Goal: Task Accomplishment & Management: Use online tool/utility

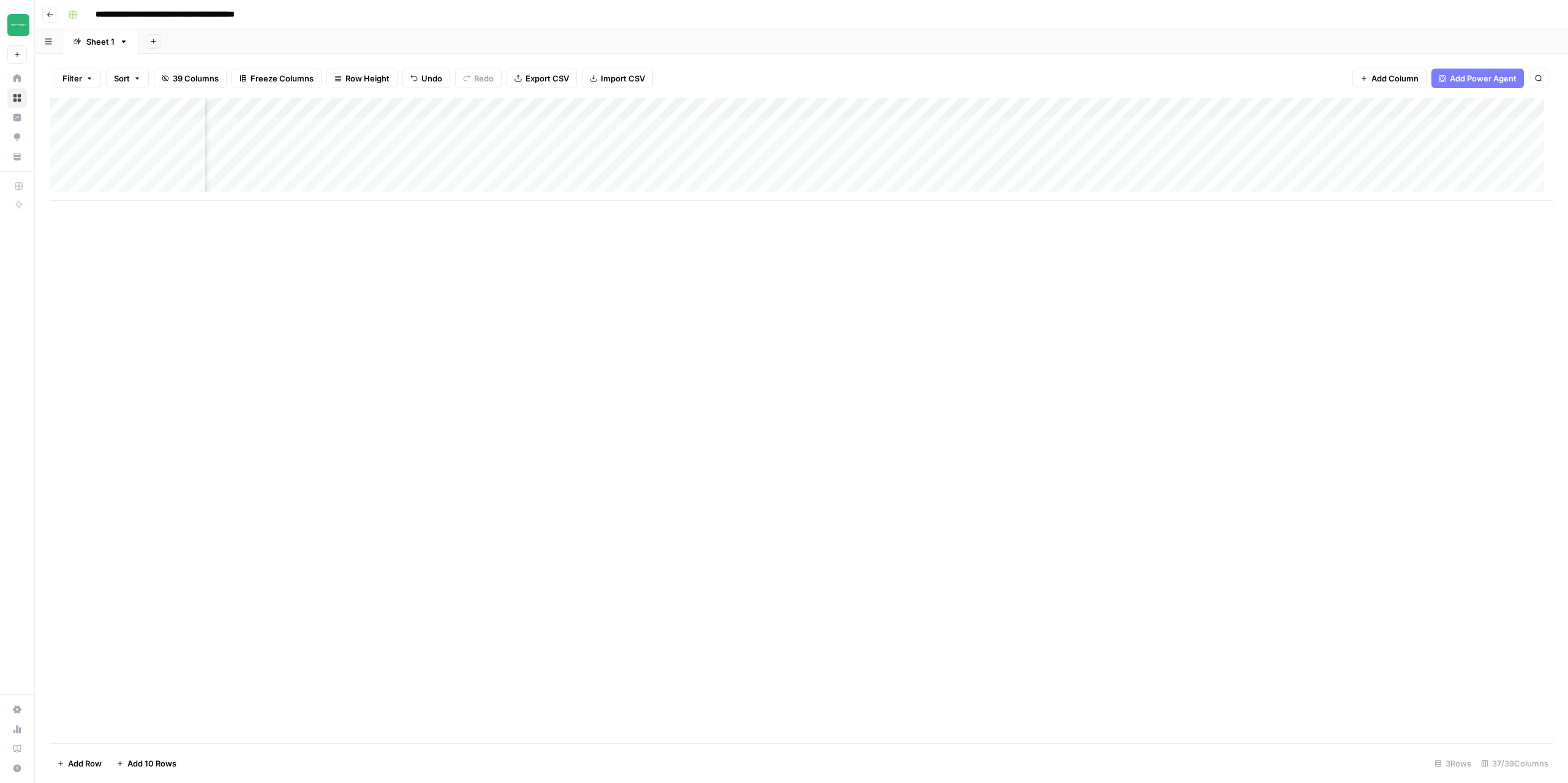
scroll to position [0, 2806]
click at [546, 128] on div "Add Column" at bounding box center [801, 149] width 1503 height 103
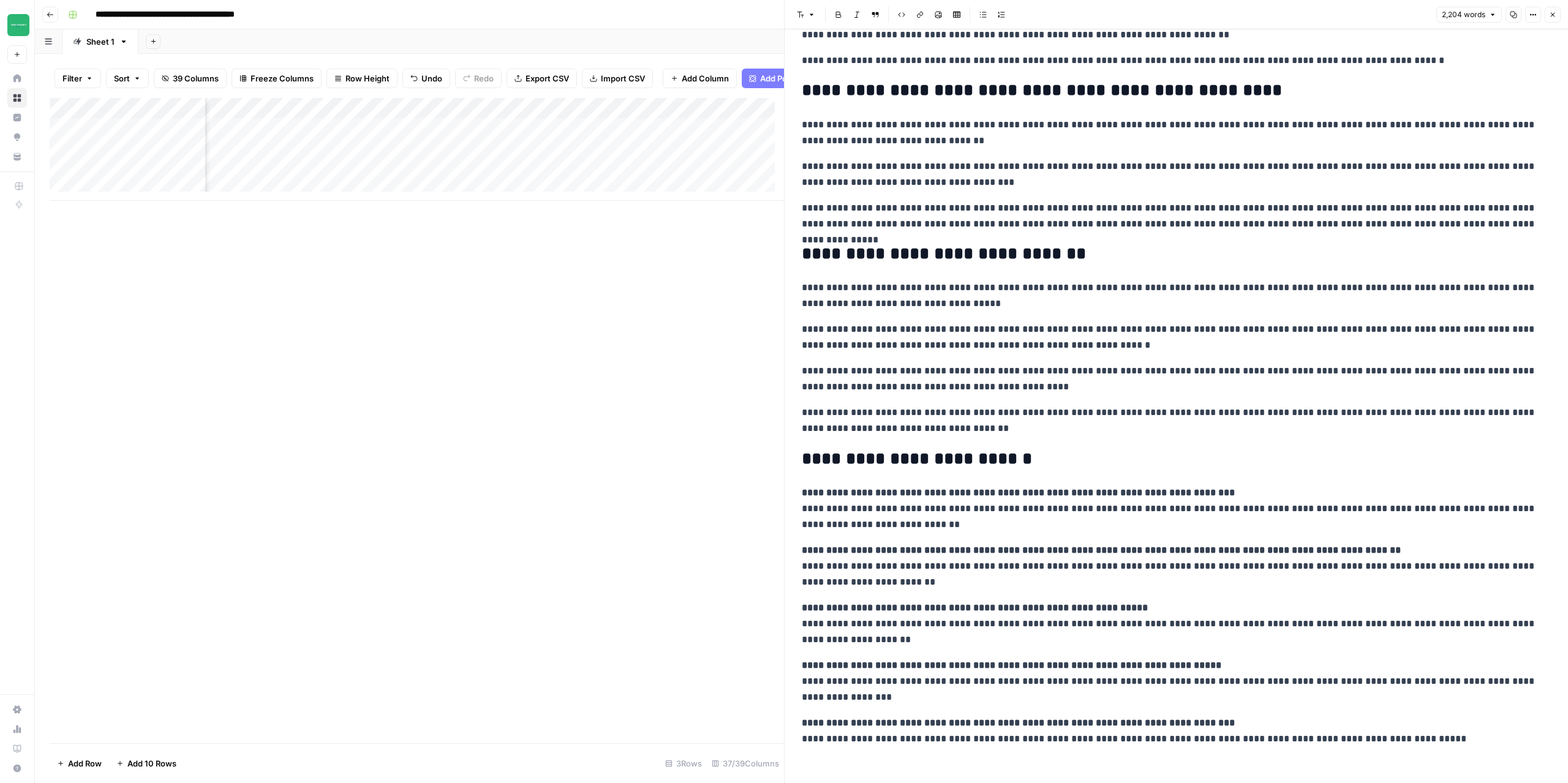
scroll to position [2334, 0]
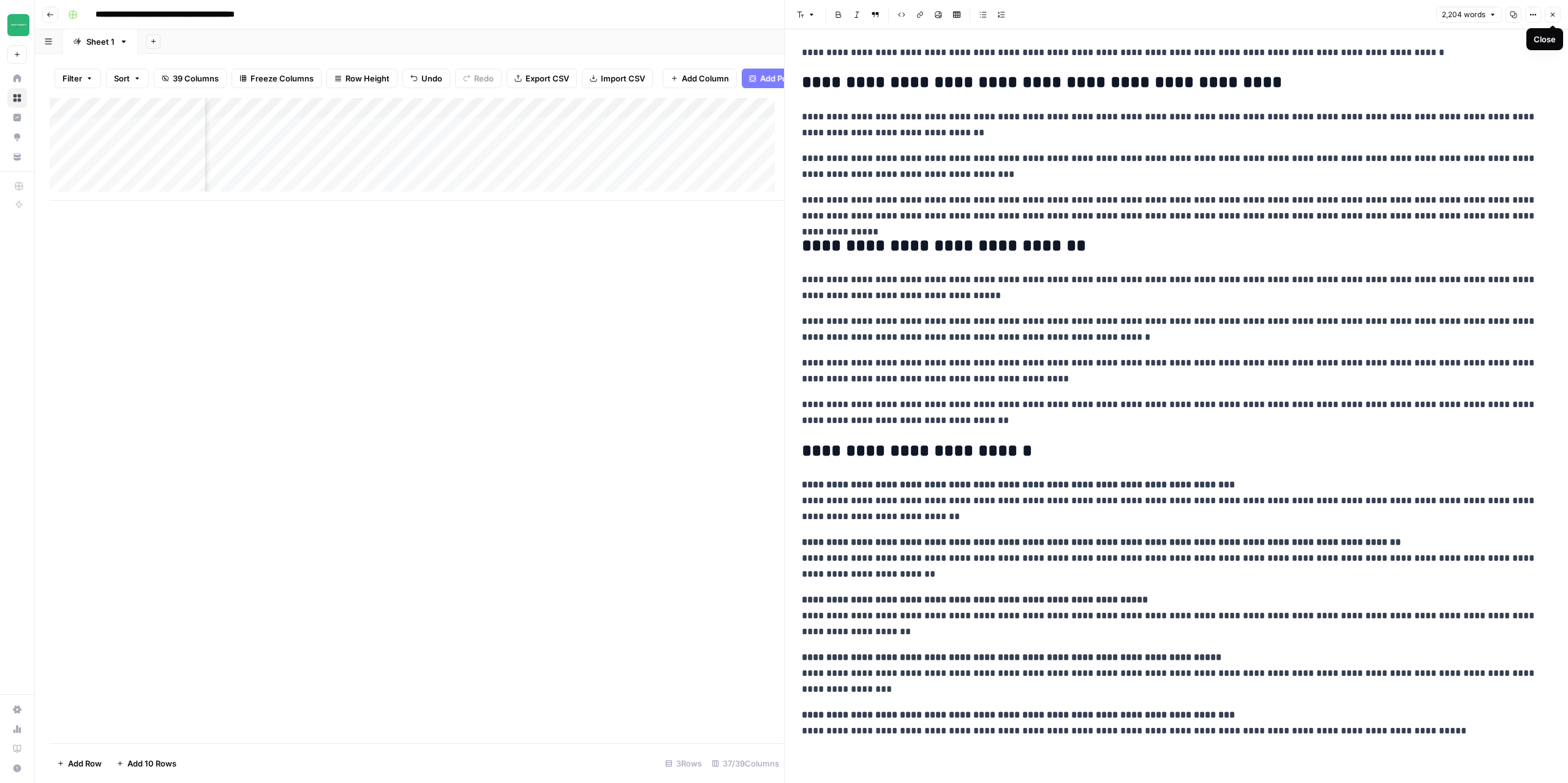
click at [1553, 16] on icon "button" at bounding box center [1553, 16] width 5 height 5
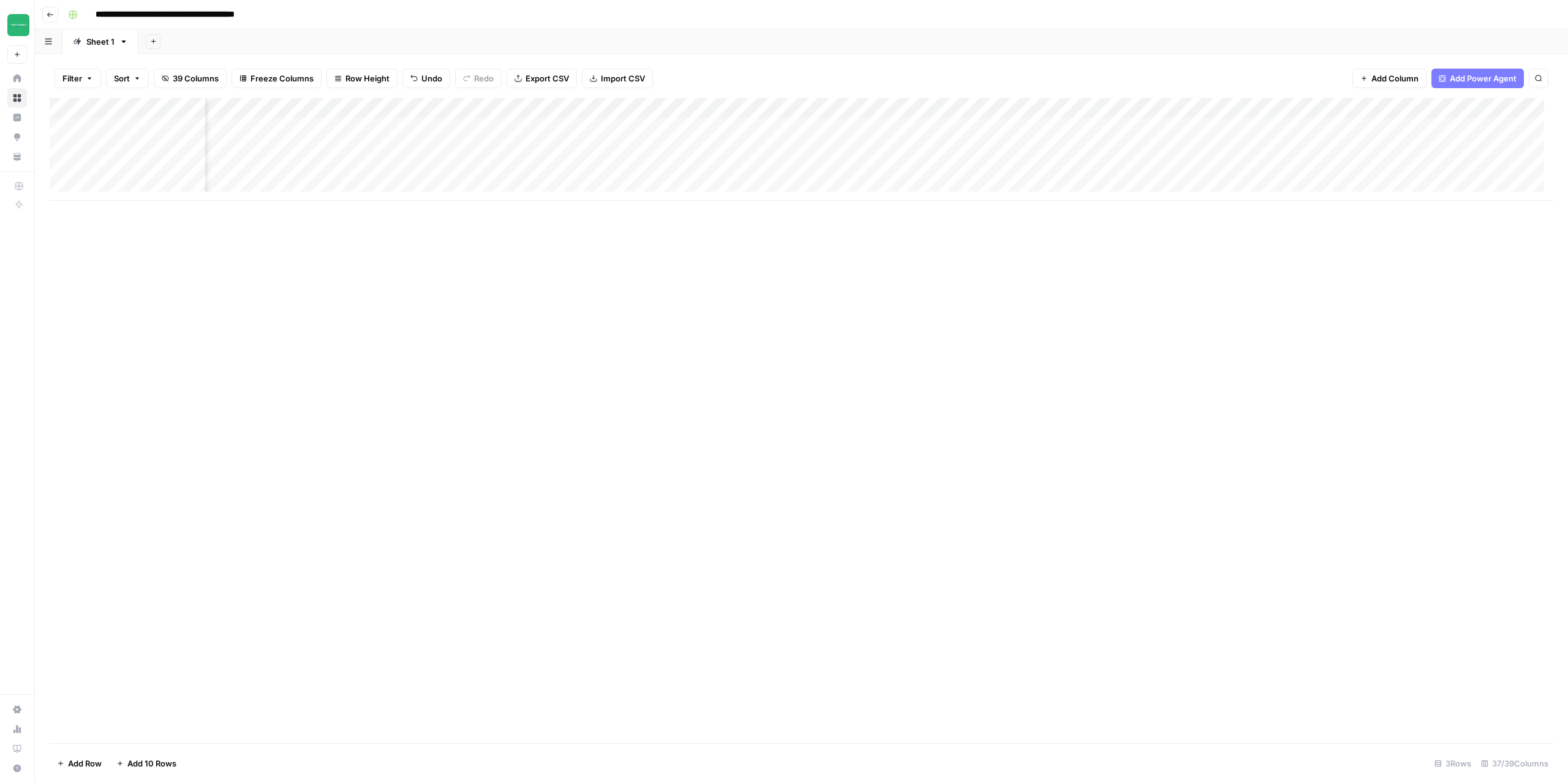
click at [610, 128] on div "Add Column" at bounding box center [801, 149] width 1503 height 103
click at [608, 170] on div "Add Column" at bounding box center [801, 149] width 1503 height 103
click at [1080, 110] on div "Add Column" at bounding box center [801, 149] width 1503 height 103
click at [1044, 208] on span "Configure Inputs" at bounding box center [1073, 211] width 107 height 12
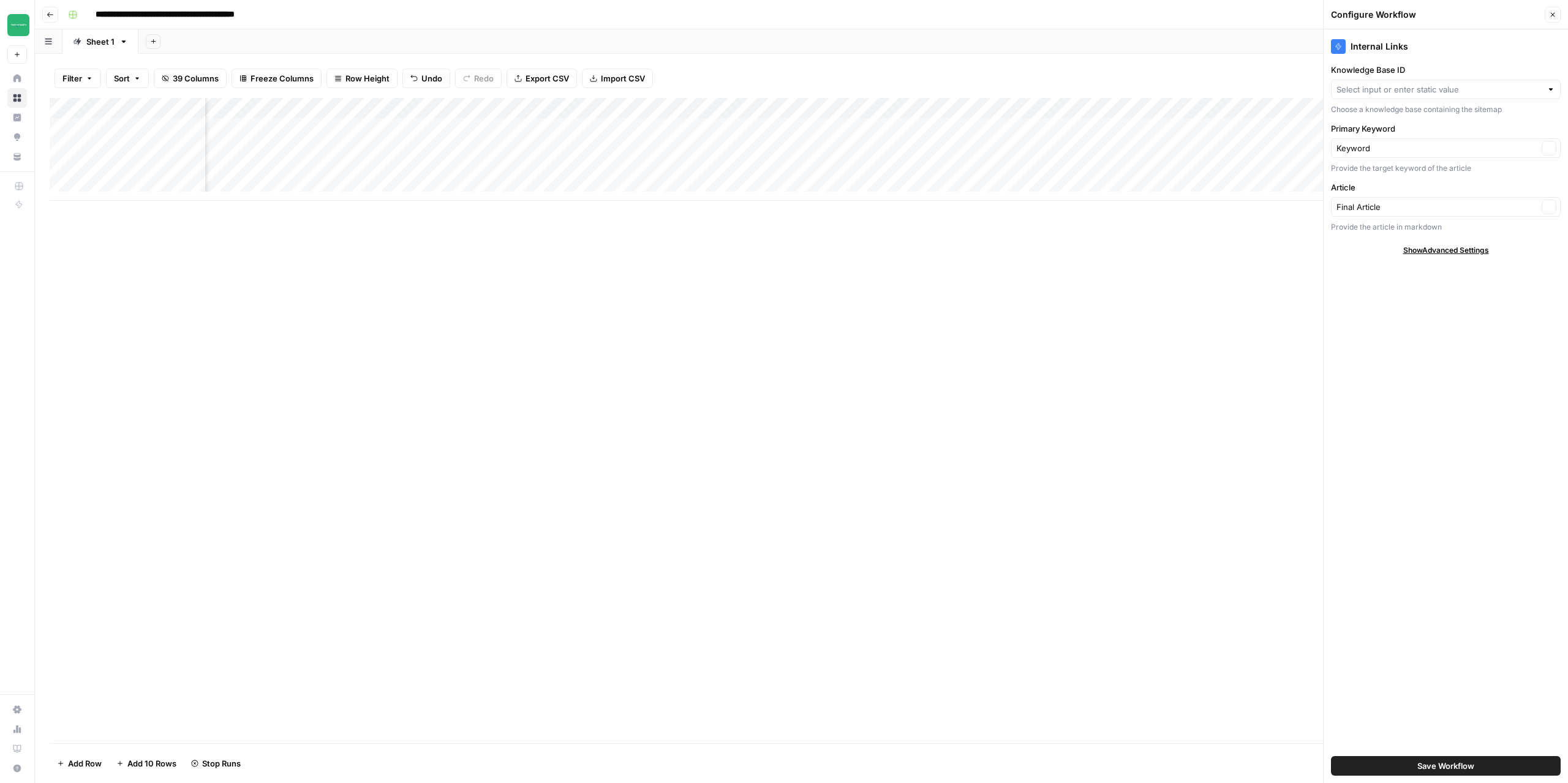
type input "Renovator Store"
click at [1555, 15] on icon "button" at bounding box center [1552, 14] width 7 height 7
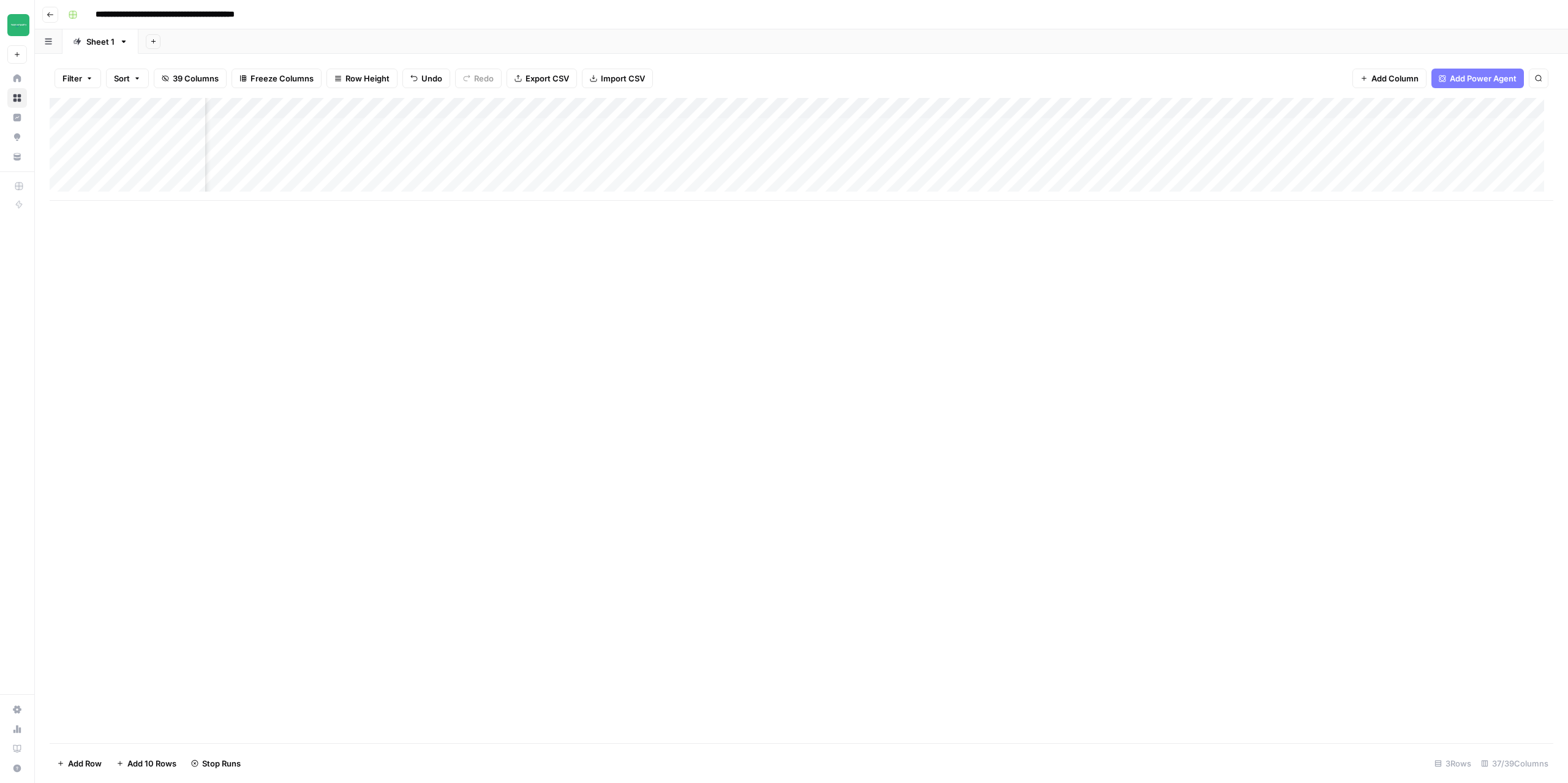
click at [1051, 128] on div "Add Column" at bounding box center [801, 149] width 1503 height 103
click at [1049, 172] on div "Add Column" at bounding box center [801, 149] width 1503 height 103
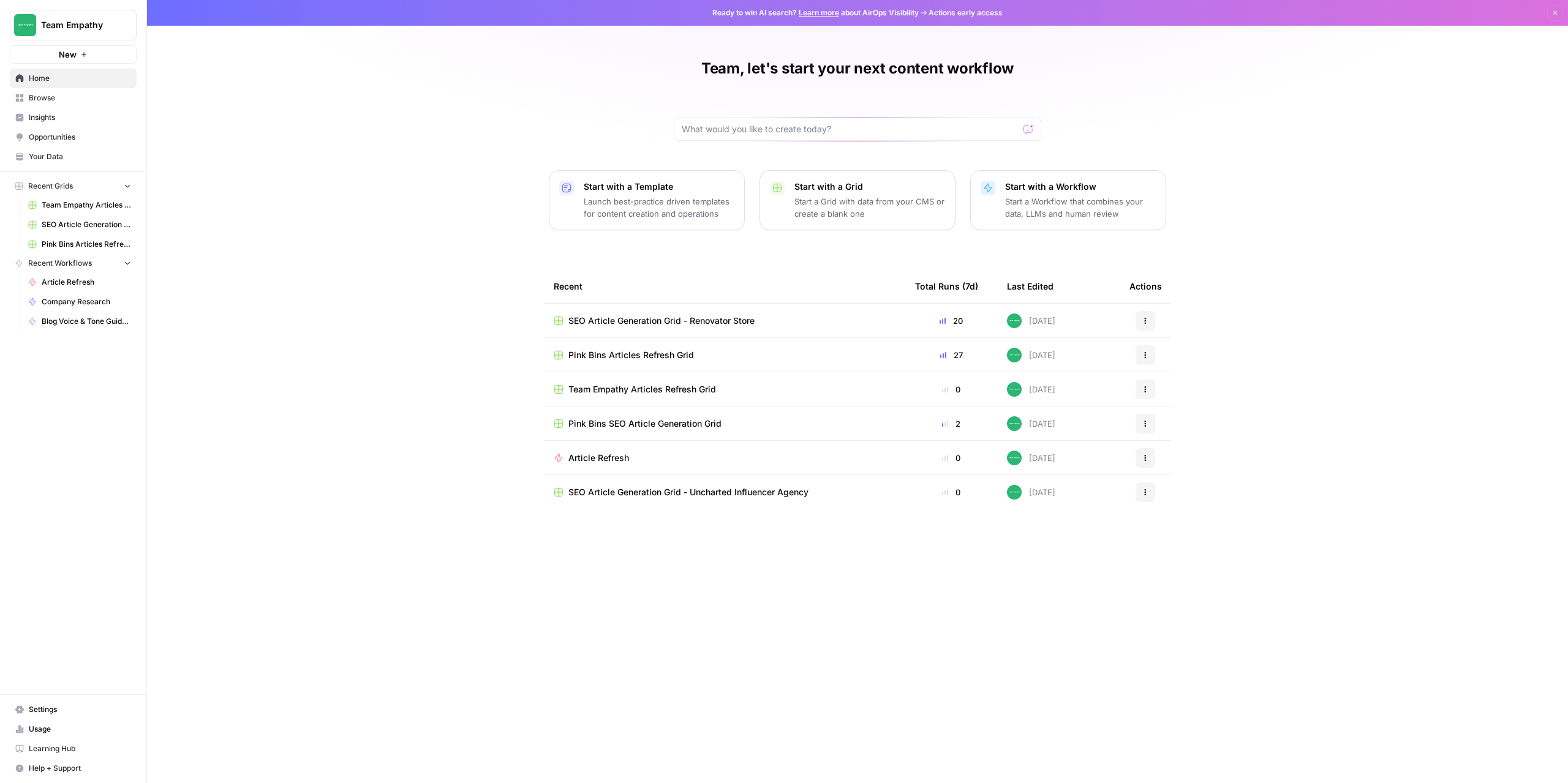
click at [716, 315] on span "SEO Article Generation Grid - Renovator Store" at bounding box center [661, 321] width 186 height 12
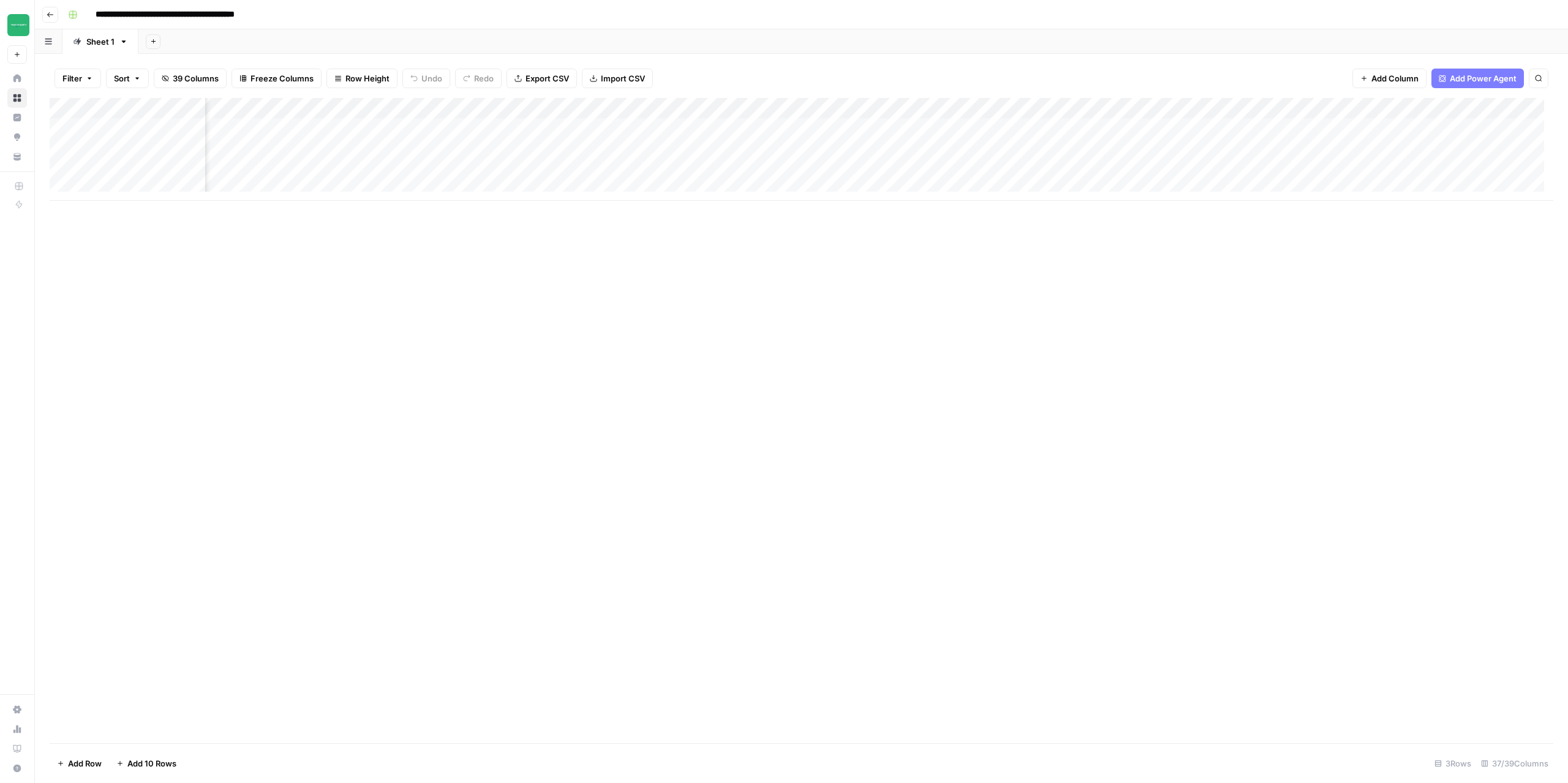
scroll to position [0, 2989]
click at [1240, 125] on div "Add Column" at bounding box center [801, 149] width 1503 height 103
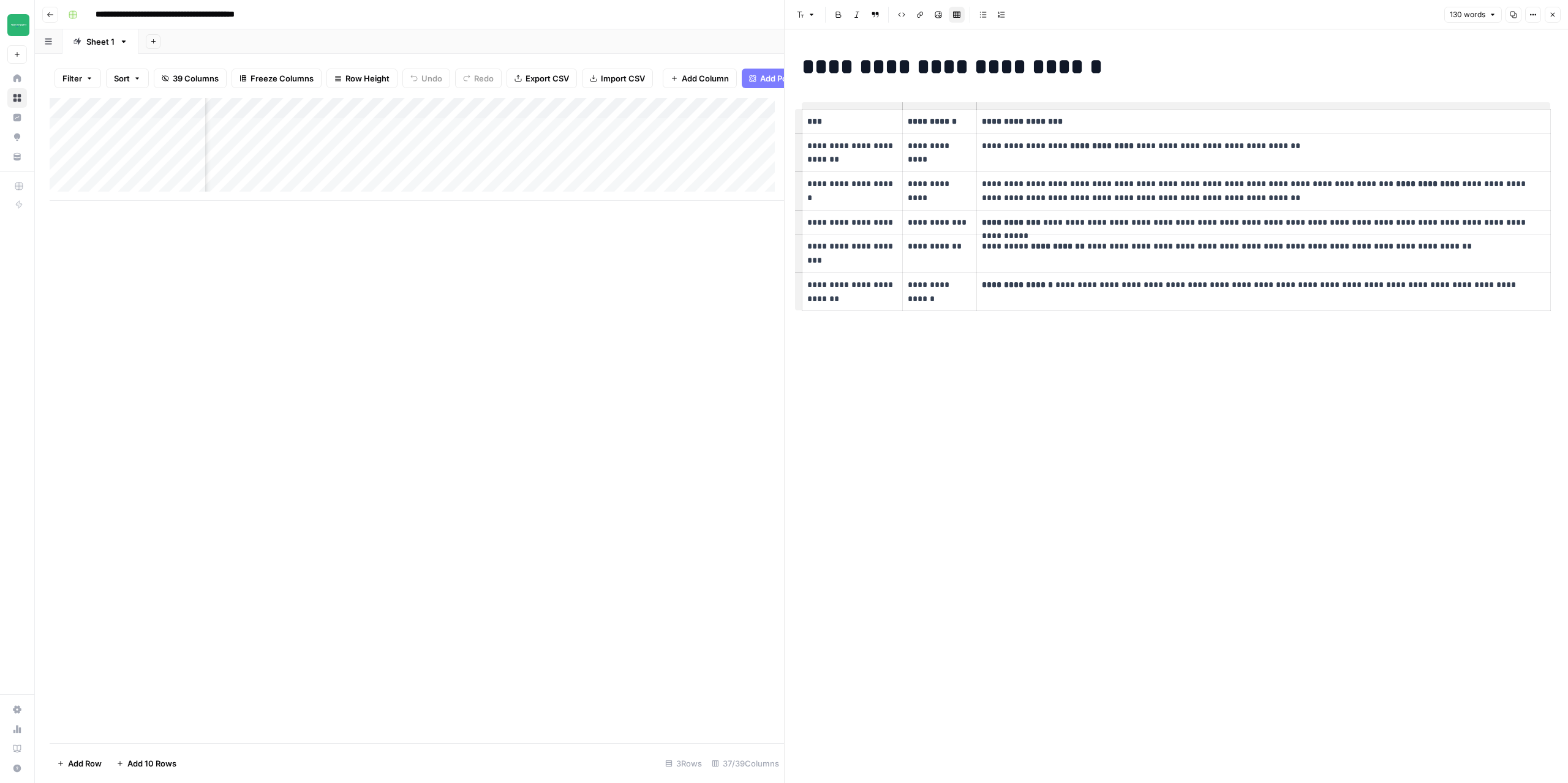
click at [1556, 16] on button "Close" at bounding box center [1552, 15] width 16 height 16
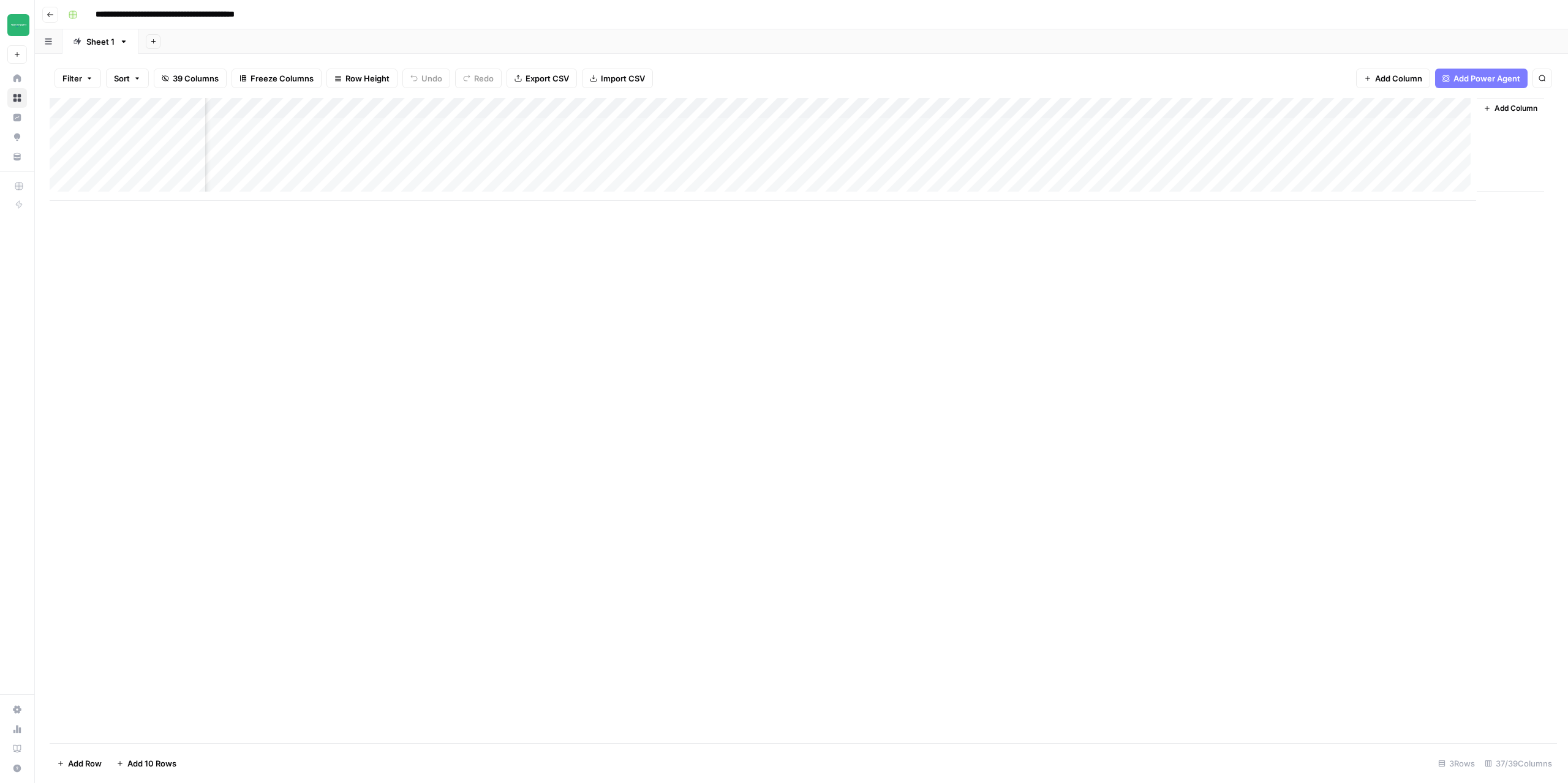
scroll to position [0, 2974]
click at [1146, 131] on div "Add Column" at bounding box center [801, 149] width 1503 height 103
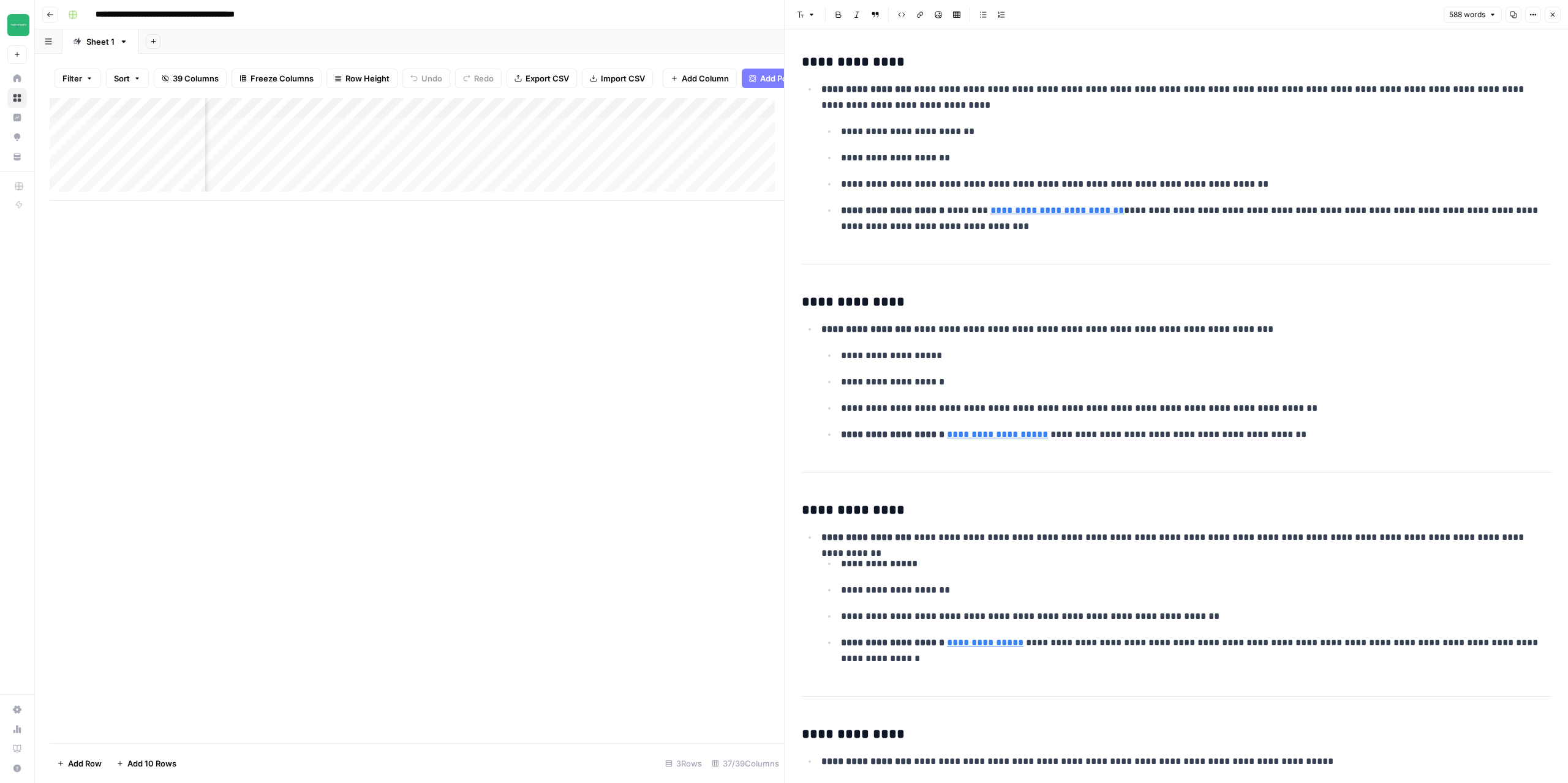
scroll to position [0, 3496]
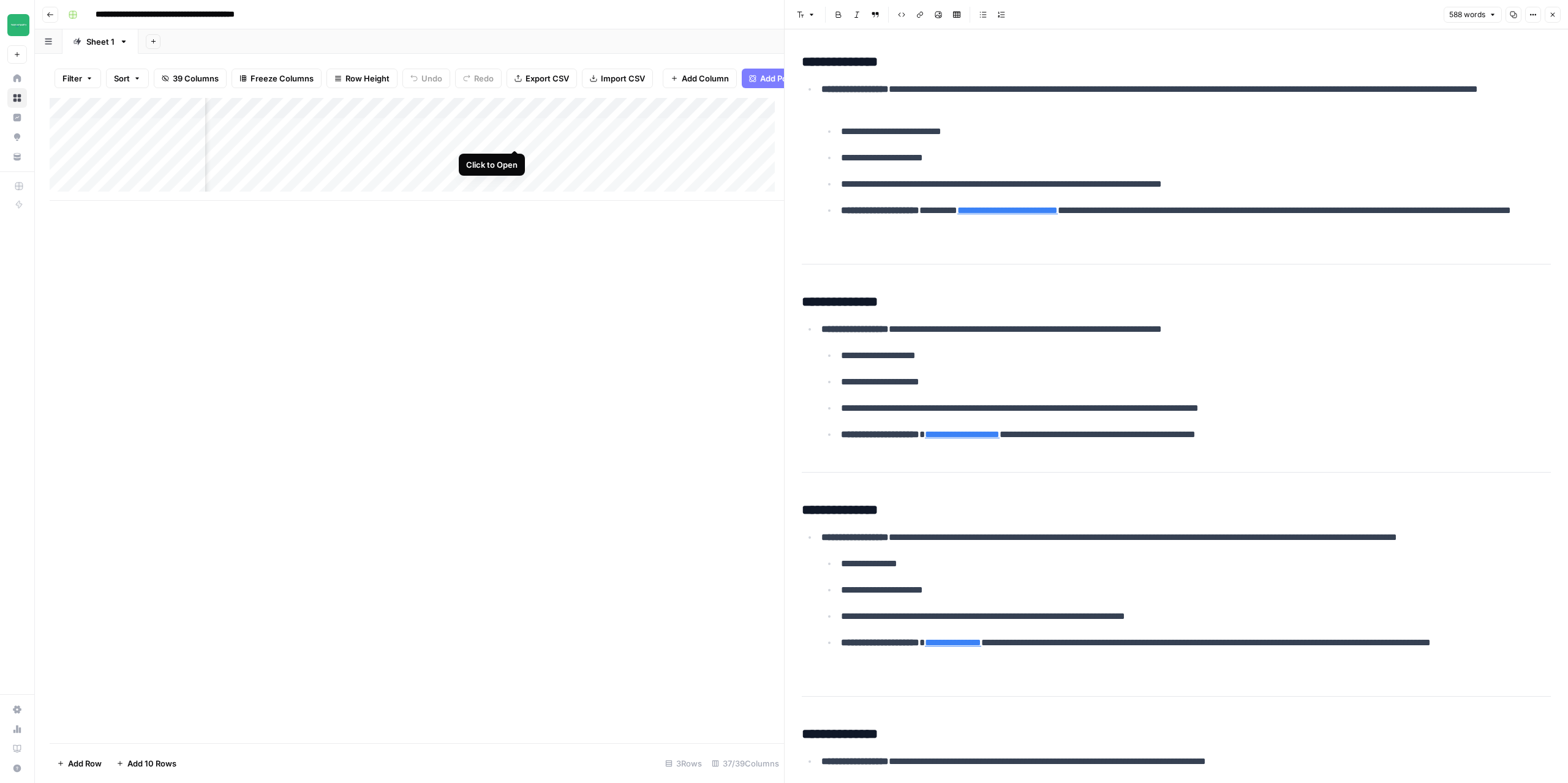
click at [513, 136] on div "Add Column" at bounding box center [417, 149] width 734 height 103
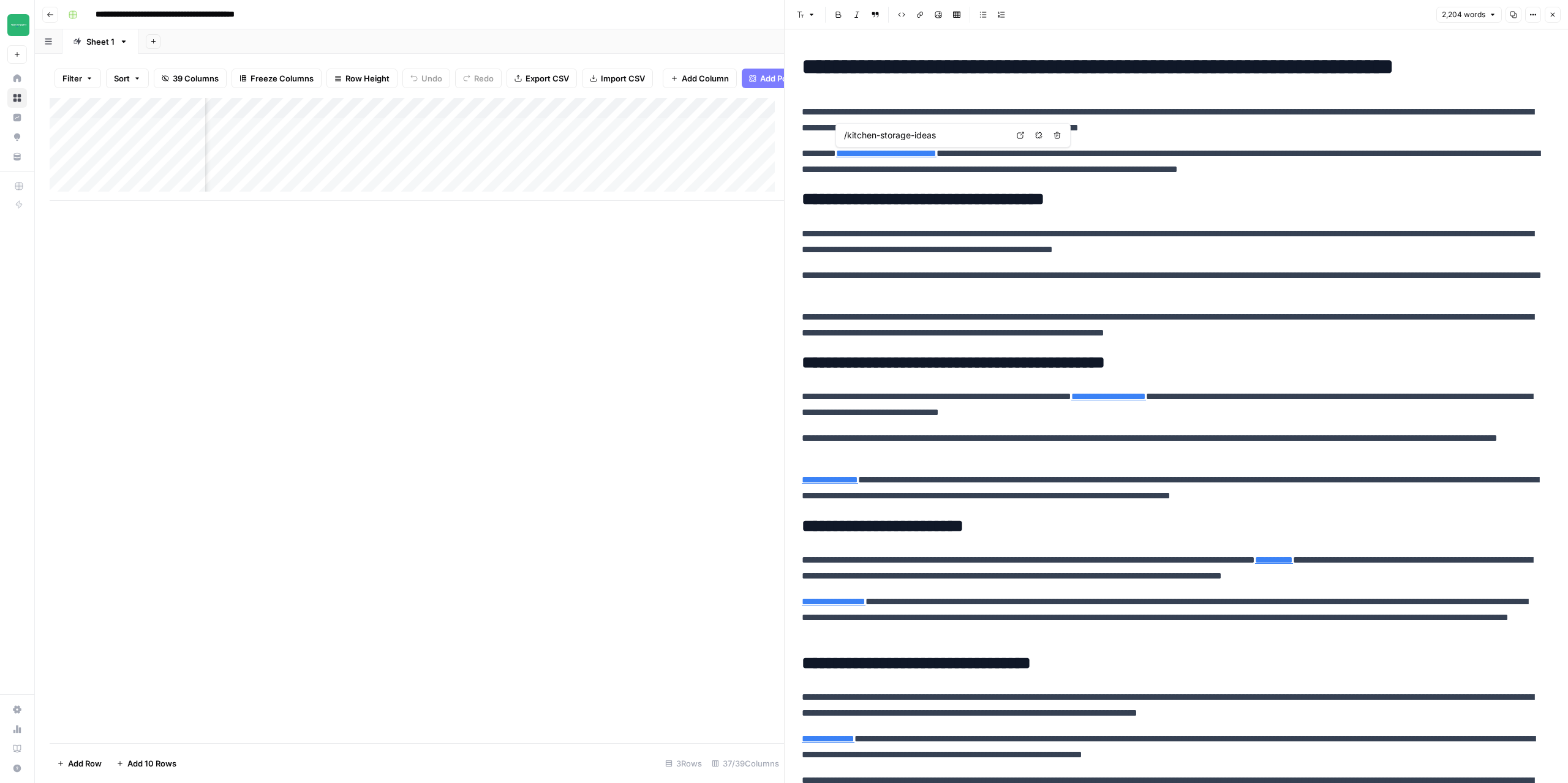
click at [906, 150] on link "**********" at bounding box center [886, 153] width 100 height 9
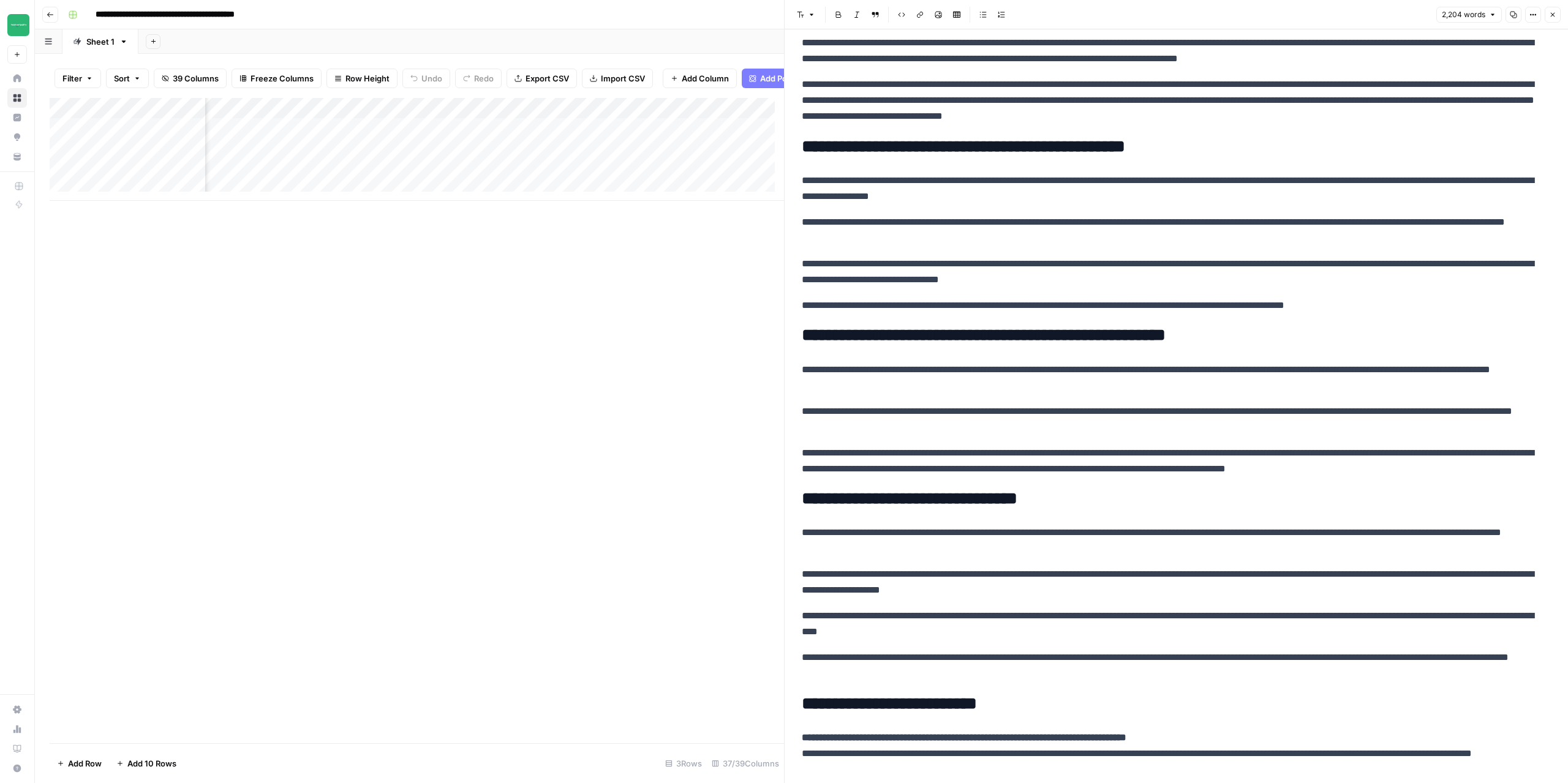
scroll to position [9, 3496]
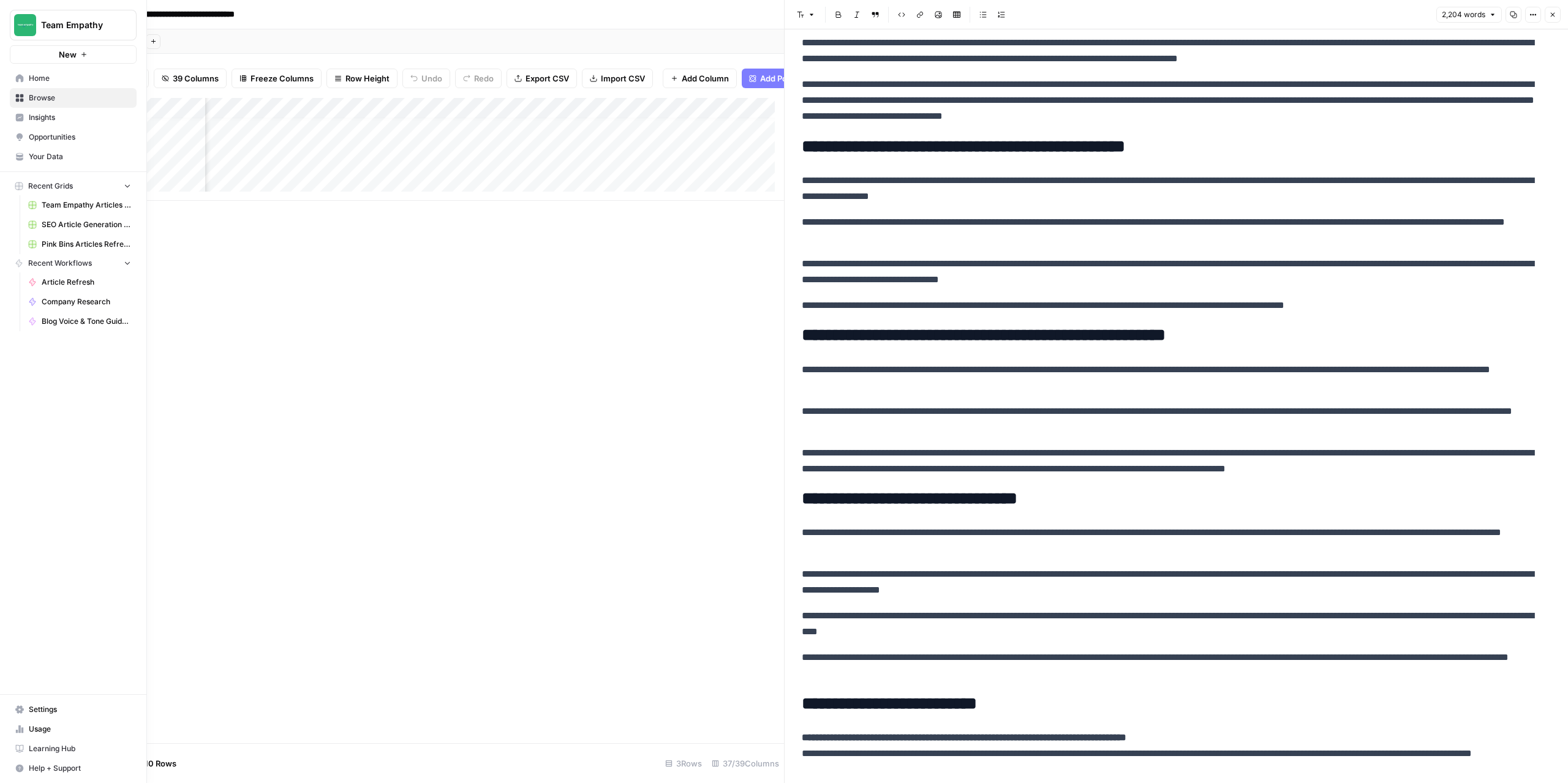
drag, startPoint x: 59, startPoint y: 159, endPoint x: 107, endPoint y: 171, distance: 49.5
click at [58, 159] on span "Your Data" at bounding box center [79, 156] width 102 height 11
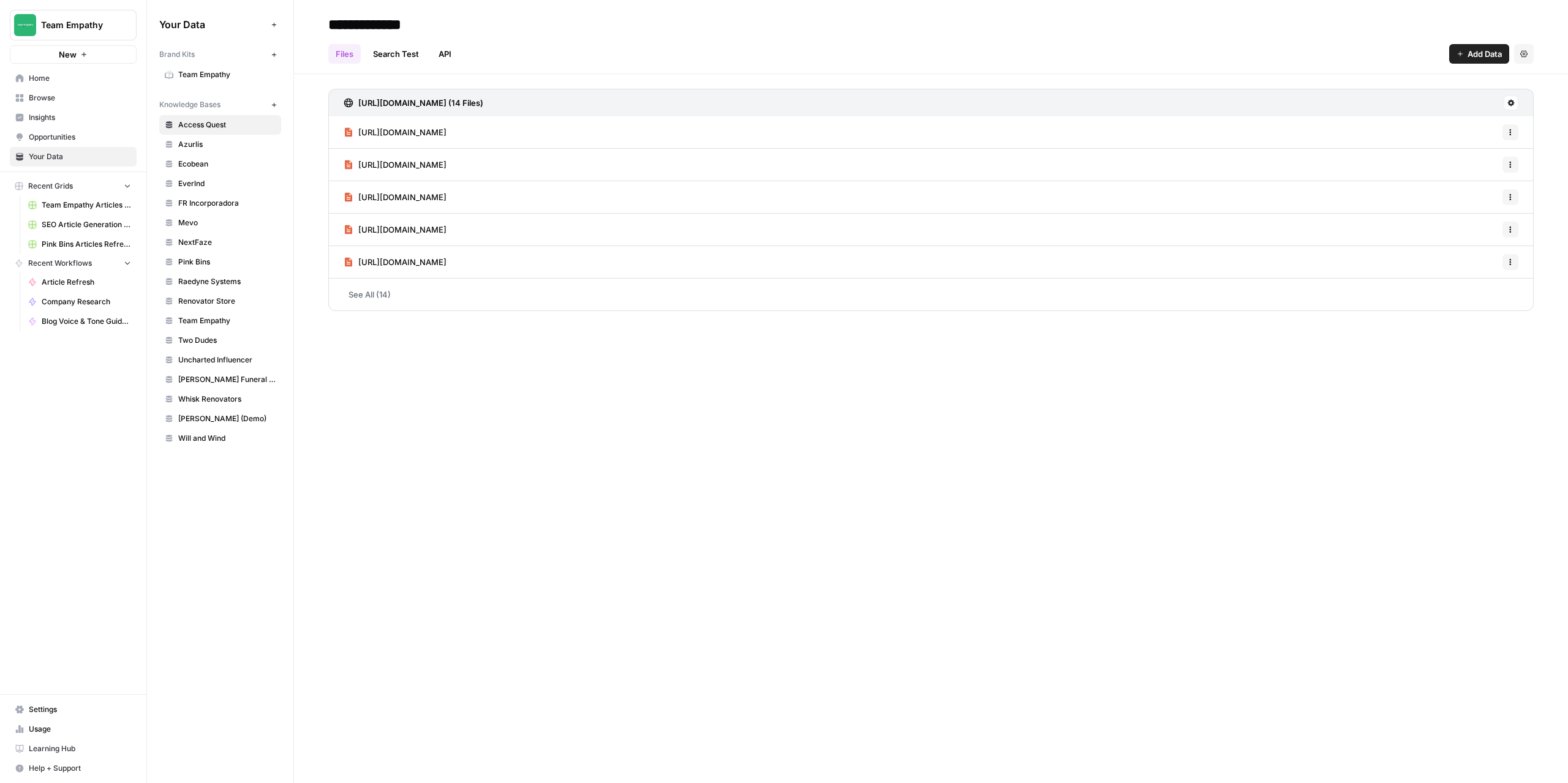
click at [214, 306] on link "Renovator Store" at bounding box center [220, 301] width 122 height 19
click at [539, 447] on div "**********" at bounding box center [931, 391] width 1274 height 783
click at [366, 293] on link "See All (708)" at bounding box center [930, 294] width 1205 height 32
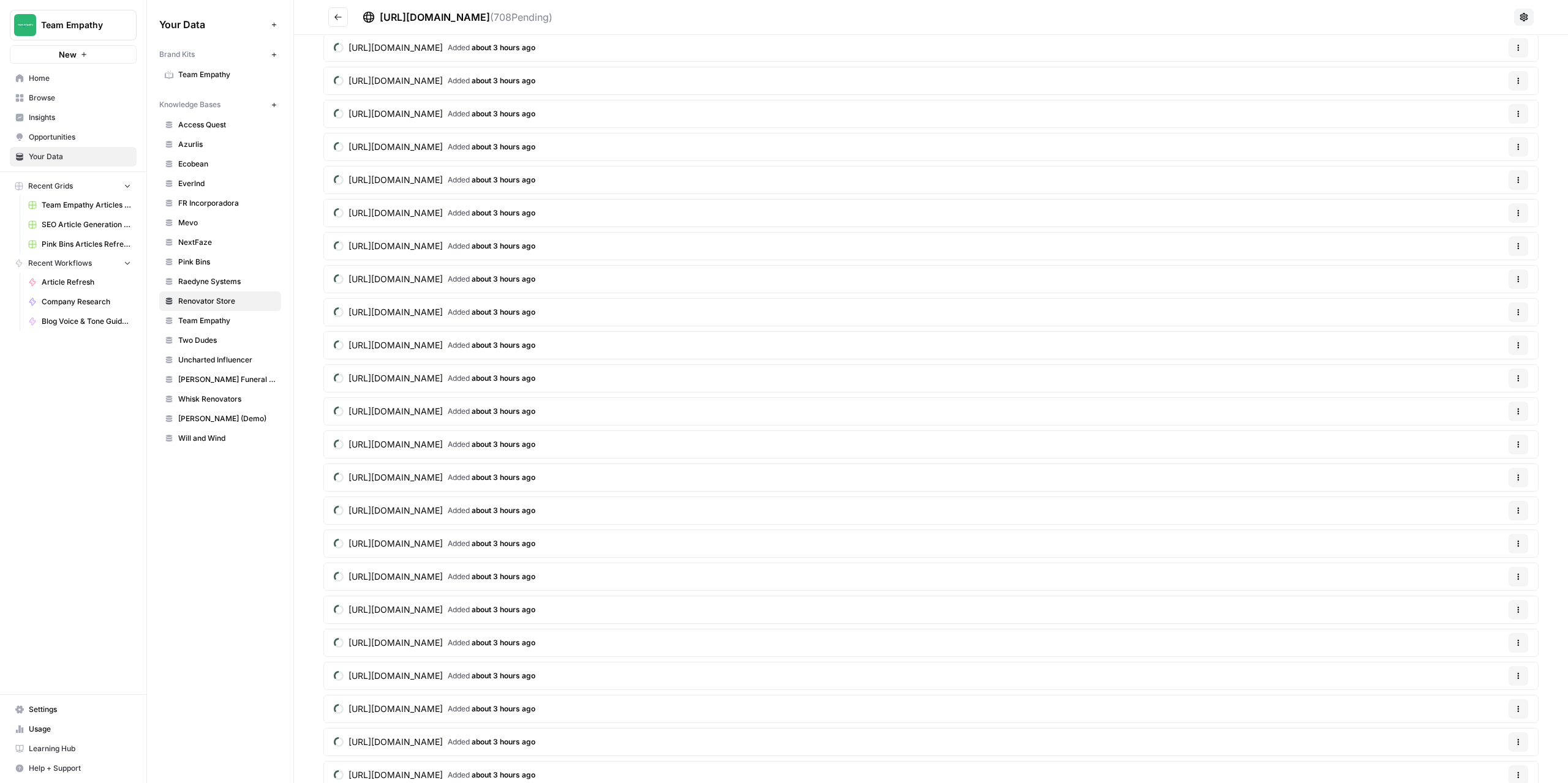
scroll to position [8978, 0]
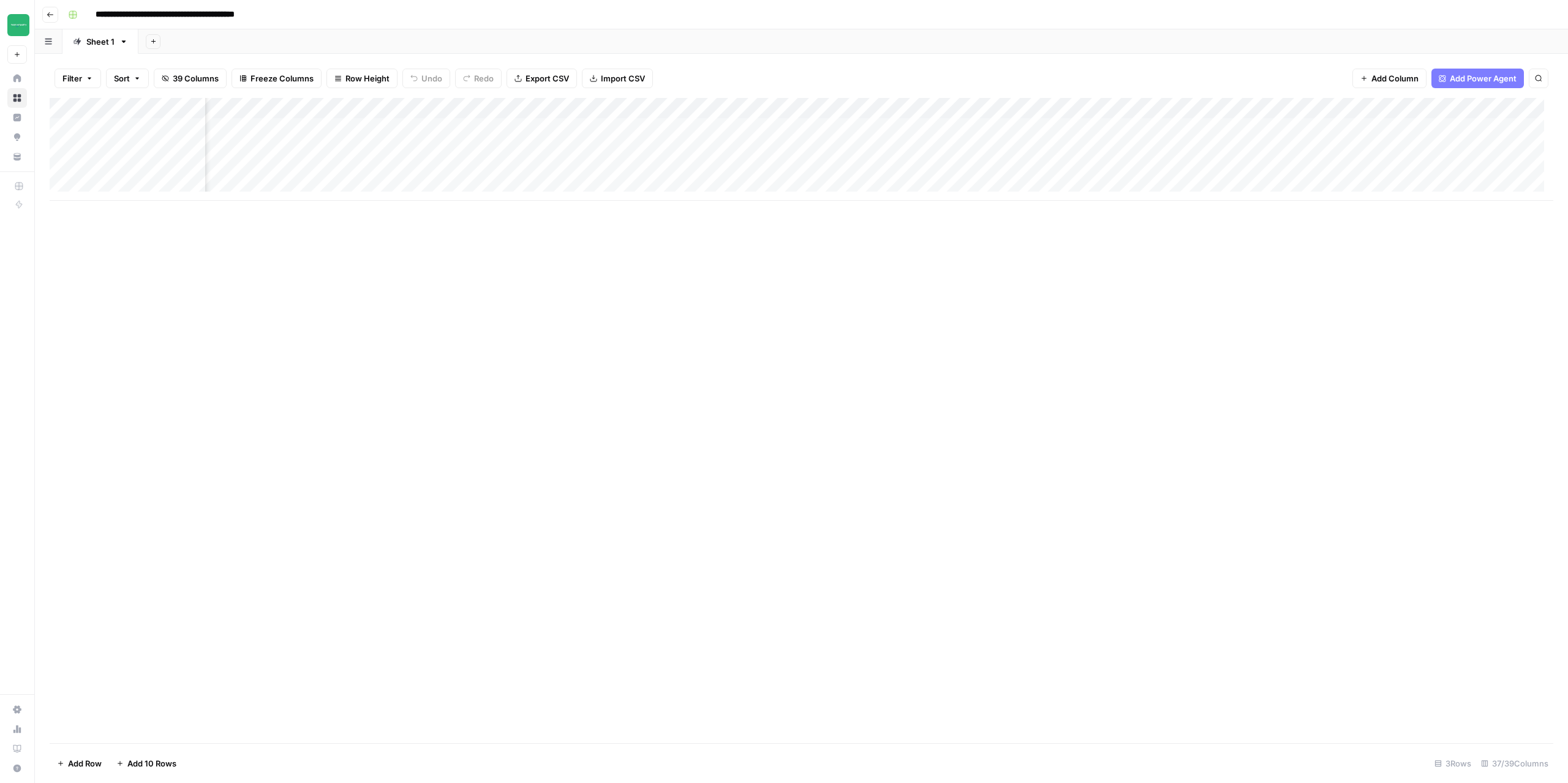
scroll to position [0, 2989]
click at [900, 108] on div "Add Column" at bounding box center [801, 149] width 1503 height 103
click at [868, 215] on span "Configure Inputs" at bounding box center [891, 211] width 107 height 12
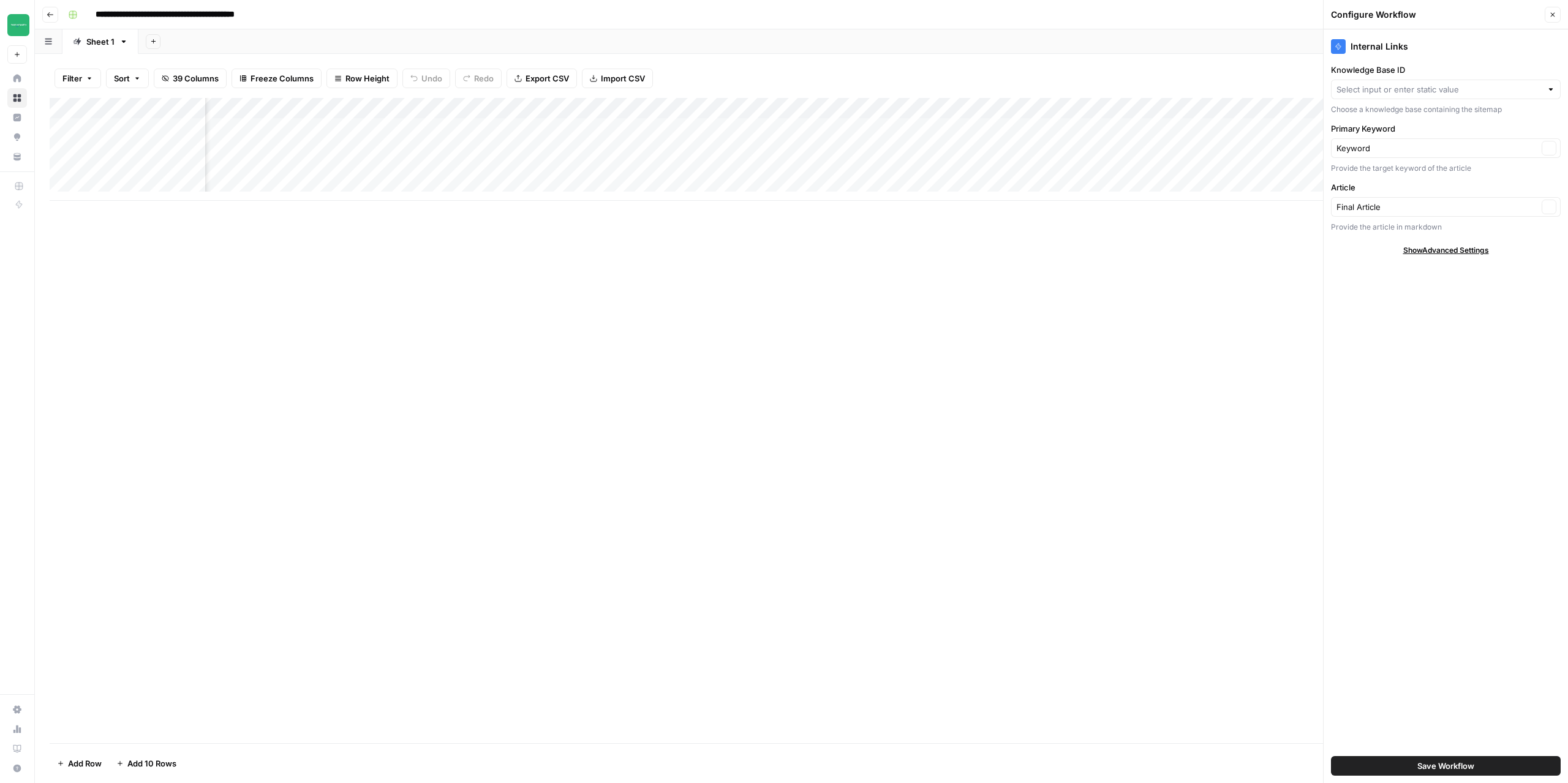
type input "Renovator Store"
click at [1553, 14] on icon "button" at bounding box center [1552, 14] width 7 height 7
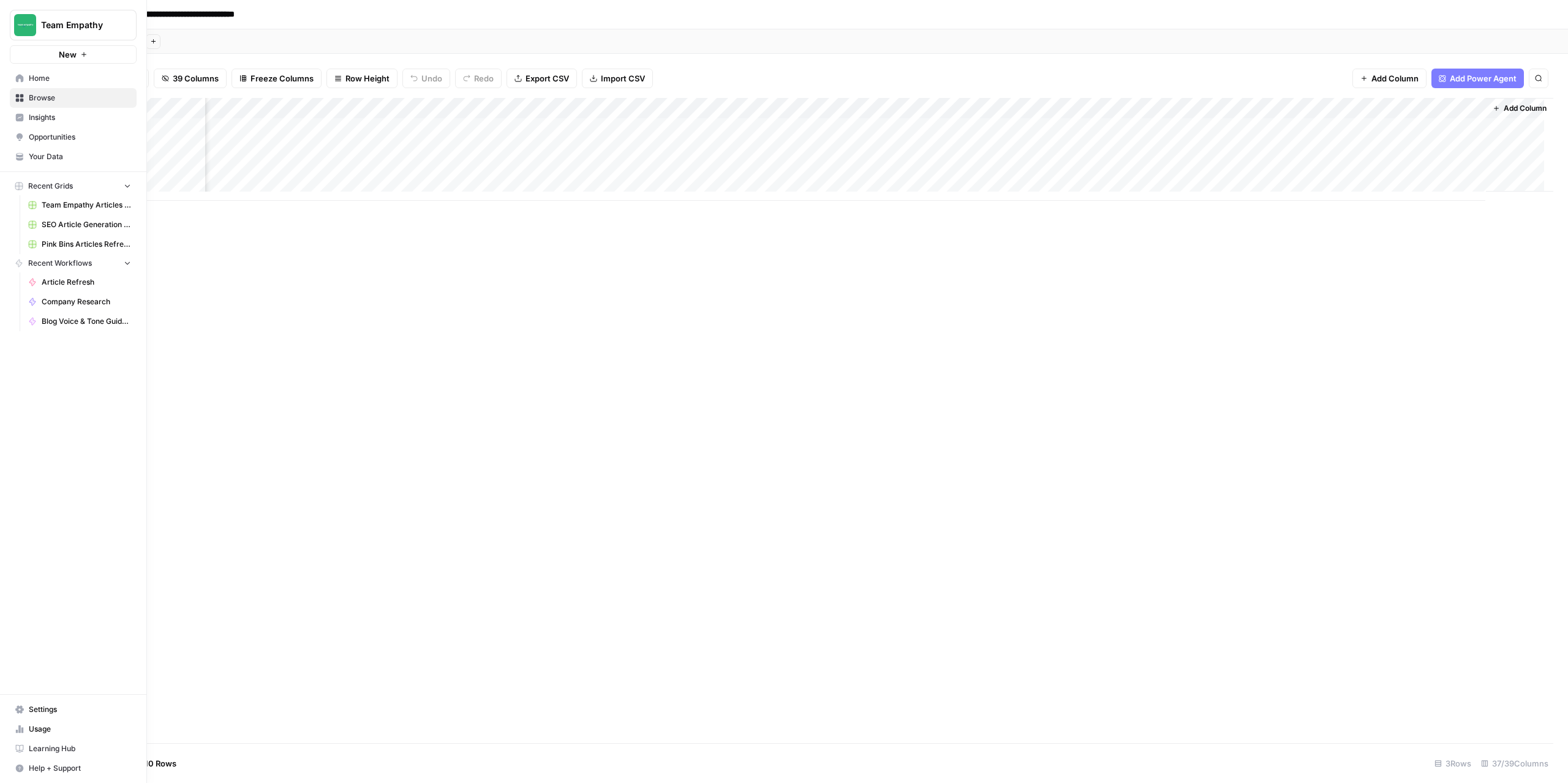
click at [62, 159] on span "Your Data" at bounding box center [79, 156] width 102 height 11
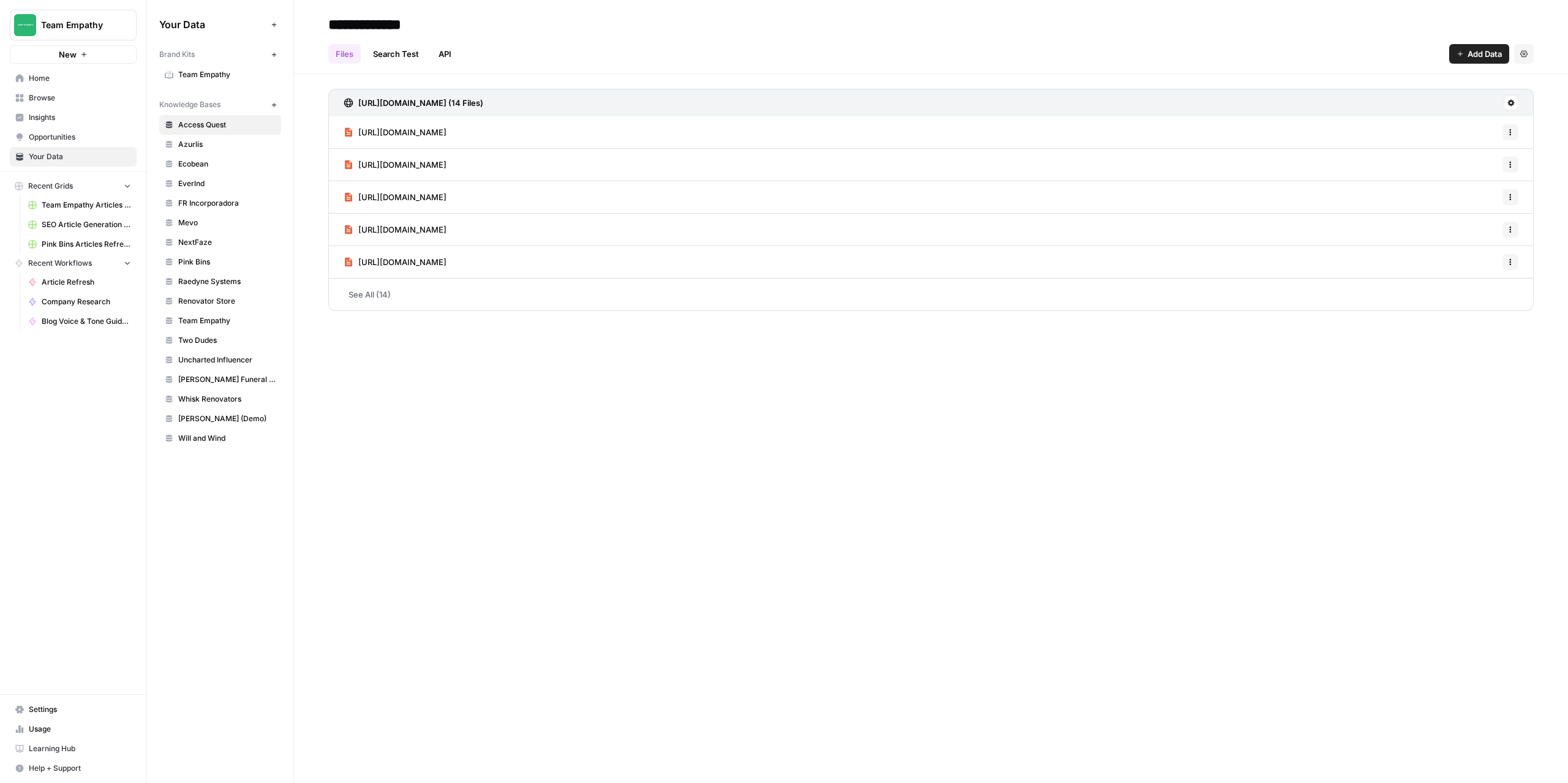
click at [218, 302] on span "Renovator Store" at bounding box center [226, 301] width 97 height 11
